Goal: Communication & Community: Share content

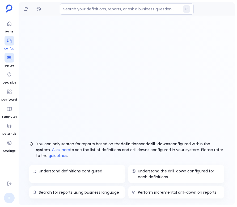
click at [10, 42] on icon at bounding box center [9, 41] width 4 height 4
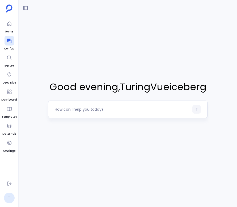
click at [115, 110] on textarea at bounding box center [122, 108] width 134 height 5
type textarea "Hi"
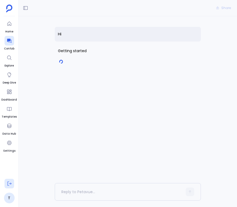
click at [9, 182] on icon at bounding box center [9, 183] width 5 height 5
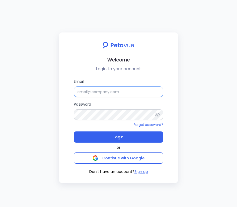
type input "support+turingvueiceberg@petavue.com"
click at [106, 93] on input "support+turingvueiceberg@petavue.com" at bounding box center [118, 91] width 89 height 11
type input "ijas+sp@petavue.com"
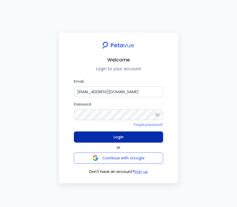
click at [124, 135] on button "Login" at bounding box center [118, 136] width 89 height 11
